Goal: Manage account settings

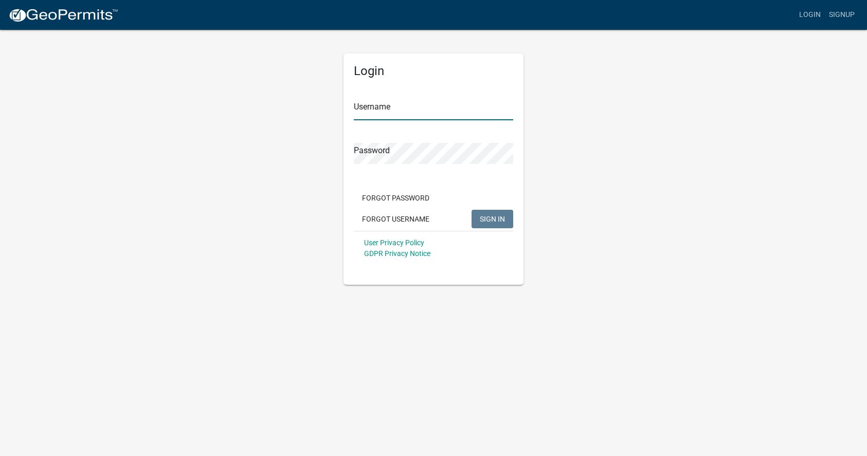
click at [396, 113] on input "Username" at bounding box center [433, 109] width 159 height 21
type input "BHHoconee"
click at [503, 220] on span "SIGN IN" at bounding box center [492, 218] width 25 height 8
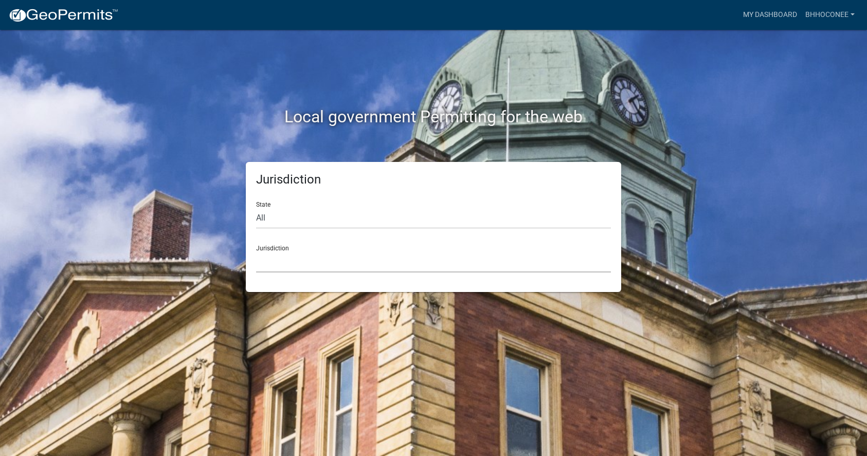
click at [313, 257] on select "[GEOGRAPHIC_DATA], [US_STATE] [GEOGRAPHIC_DATA], [US_STATE][PERSON_NAME][GEOGRA…" at bounding box center [433, 261] width 355 height 21
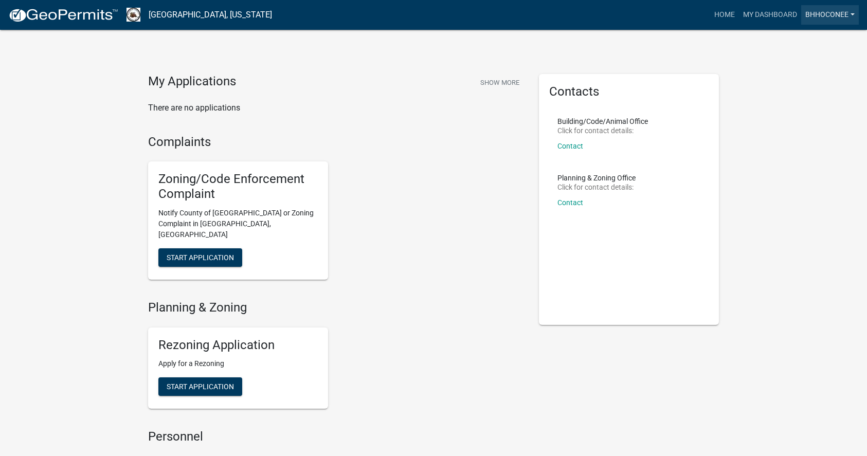
click at [826, 21] on link "BHHOconee" at bounding box center [830, 15] width 58 height 20
click at [805, 40] on link "Account" at bounding box center [815, 42] width 88 height 25
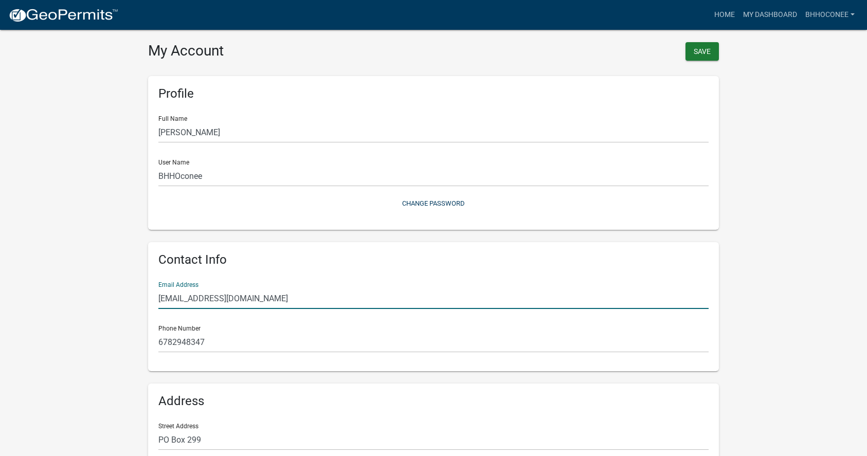
click at [332, 304] on input "[EMAIL_ADDRESS][DOMAIN_NAME]" at bounding box center [433, 298] width 550 height 21
click at [75, 259] on wm-user-profile-view "more_horiz Home My Dashboard BHHOconee Account Contractor Profile Logout My Acc…" at bounding box center [433, 305] width 867 height 587
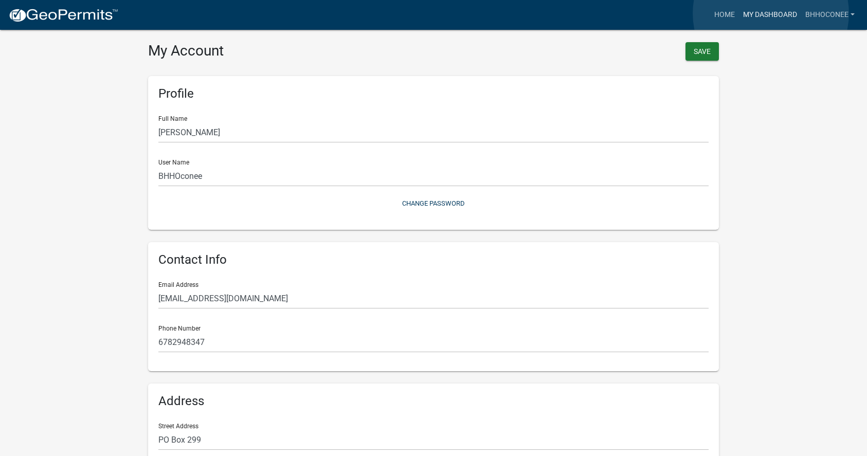
click at [771, 13] on link "My Dashboard" at bounding box center [770, 15] width 62 height 20
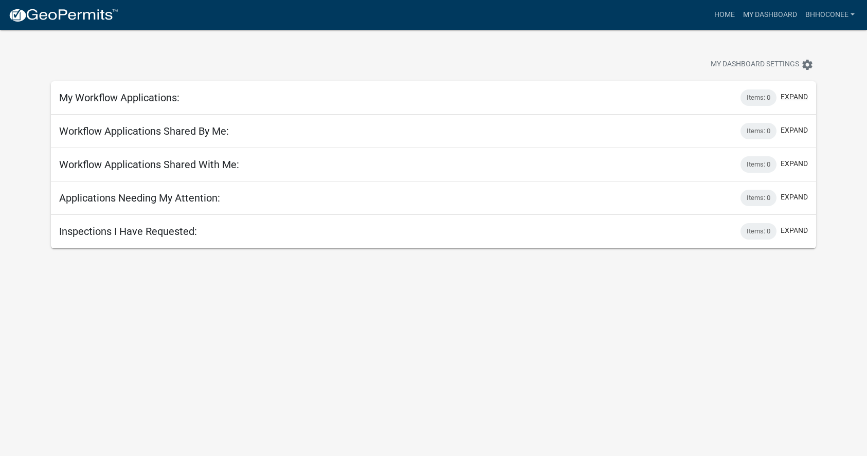
click at [788, 100] on button "expand" at bounding box center [794, 97] width 27 height 11
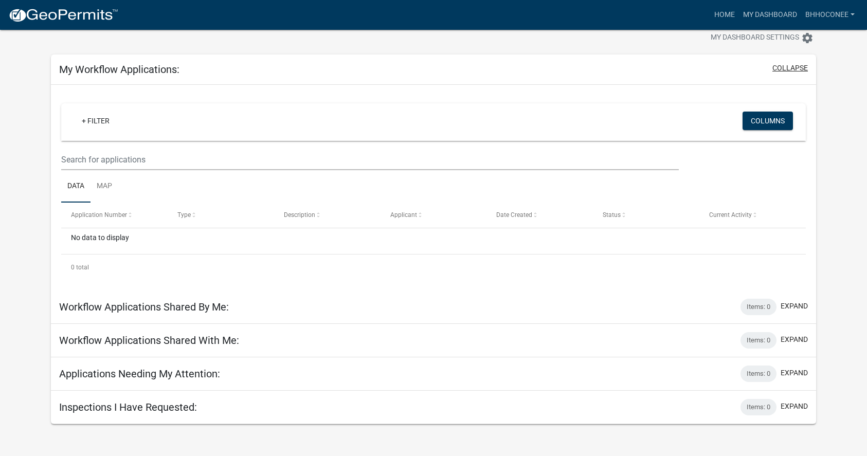
scroll to position [30, 0]
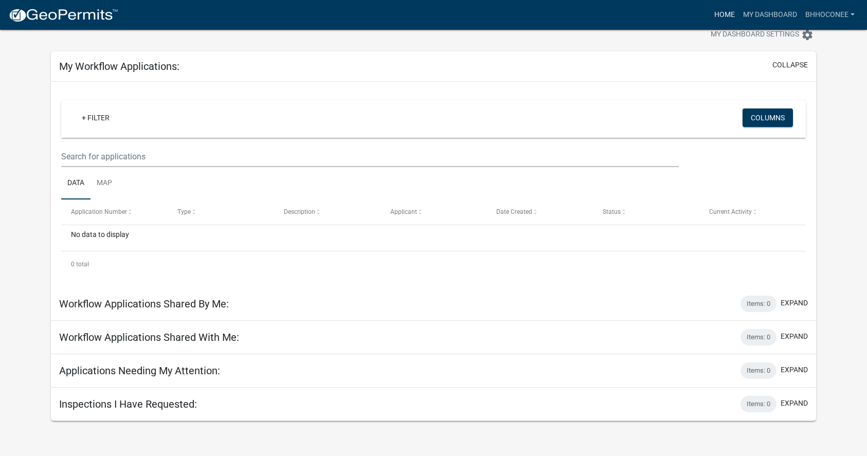
click at [732, 17] on link "Home" at bounding box center [724, 15] width 29 height 20
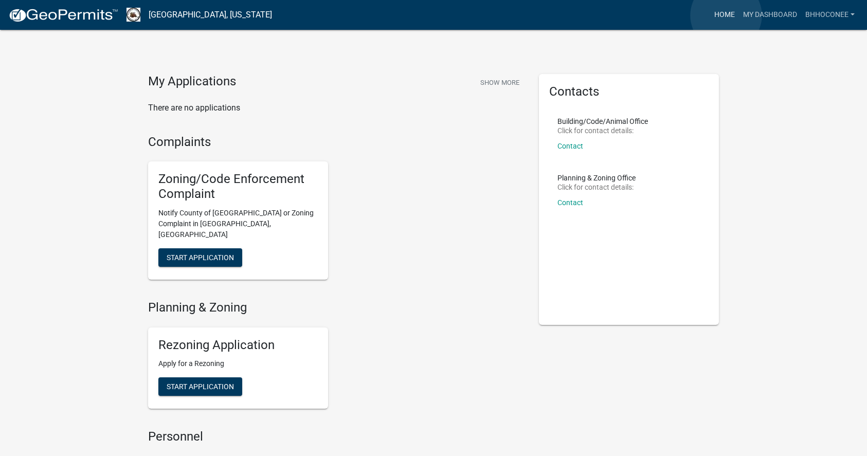
click at [726, 15] on link "Home" at bounding box center [724, 15] width 29 height 20
click at [723, 17] on link "Home" at bounding box center [724, 15] width 29 height 20
click at [185, 18] on link "[GEOGRAPHIC_DATA], [US_STATE]" at bounding box center [210, 14] width 123 height 17
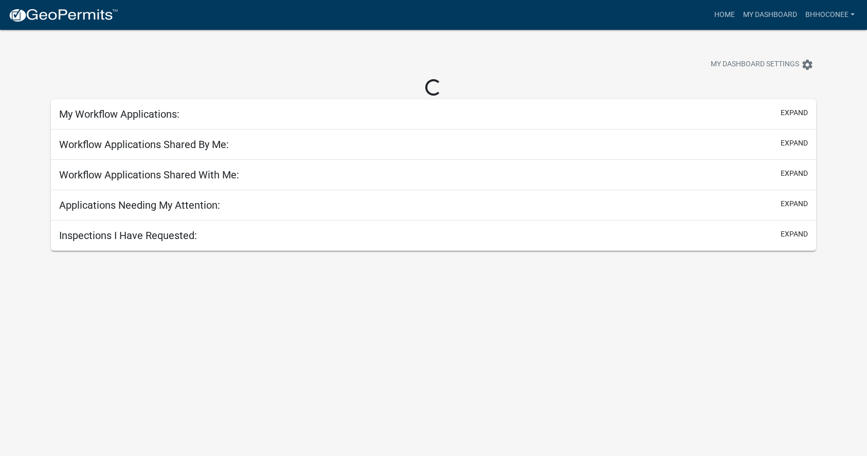
scroll to position [30, 0]
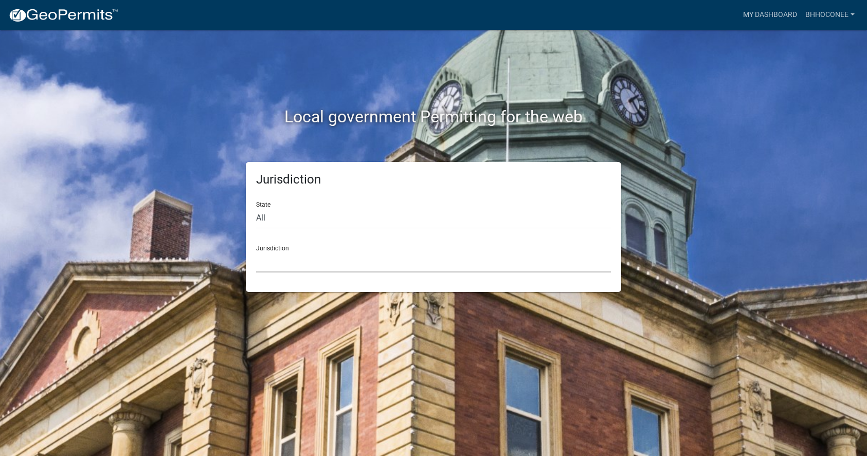
click at [329, 258] on select "[GEOGRAPHIC_DATA], [US_STATE] [GEOGRAPHIC_DATA], [US_STATE][PERSON_NAME][GEOGRA…" at bounding box center [433, 261] width 355 height 21
click at [428, 322] on div "Local government Permitting for the web Jurisdiction State All [US_STATE] [US_S…" at bounding box center [433, 228] width 867 height 456
click at [346, 263] on select "[GEOGRAPHIC_DATA], [US_STATE] [GEOGRAPHIC_DATA], [US_STATE][PERSON_NAME][GEOGRA…" at bounding box center [433, 261] width 355 height 21
click at [362, 268] on select "[GEOGRAPHIC_DATA], [US_STATE] [GEOGRAPHIC_DATA], [US_STATE][PERSON_NAME][GEOGRA…" at bounding box center [433, 261] width 355 height 21
